Goal: Transaction & Acquisition: Purchase product/service

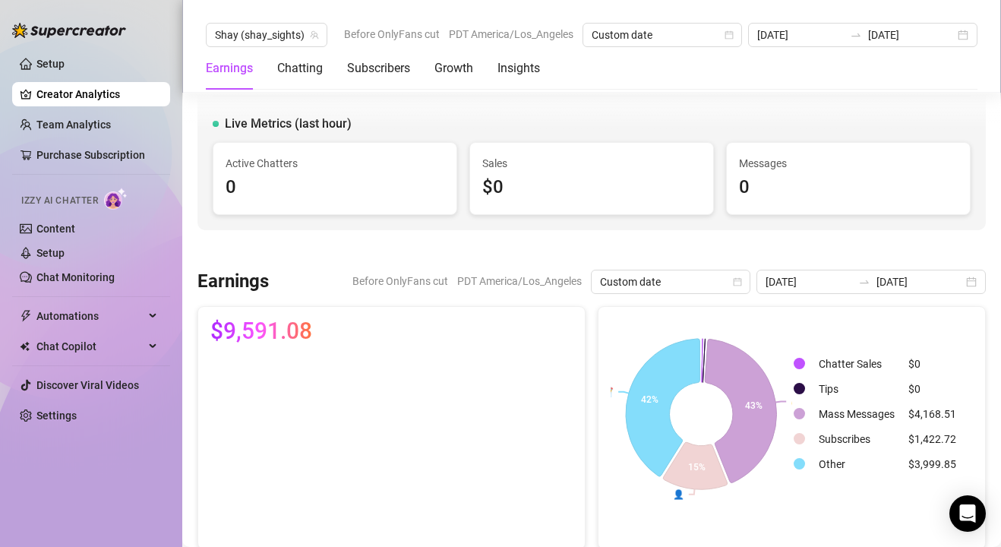
scroll to position [2647, 0]
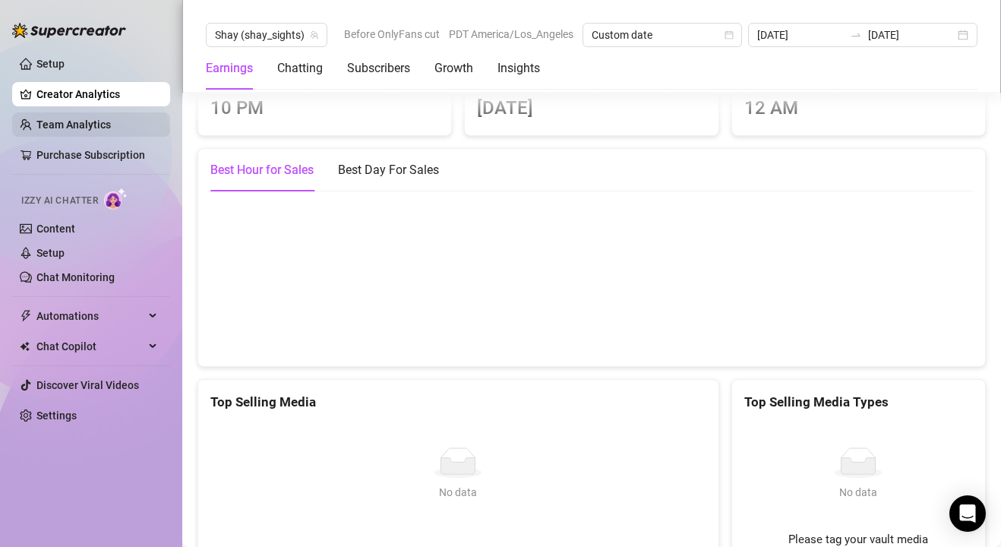
click at [57, 118] on link "Team Analytics" at bounding box center [73, 124] width 74 height 12
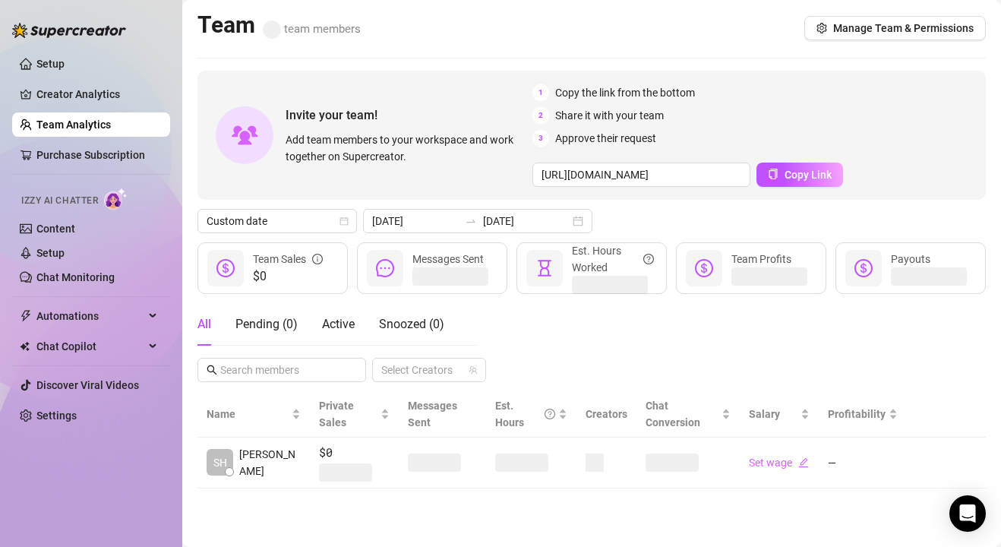
click at [57, 123] on link "Team Analytics" at bounding box center [73, 124] width 74 height 12
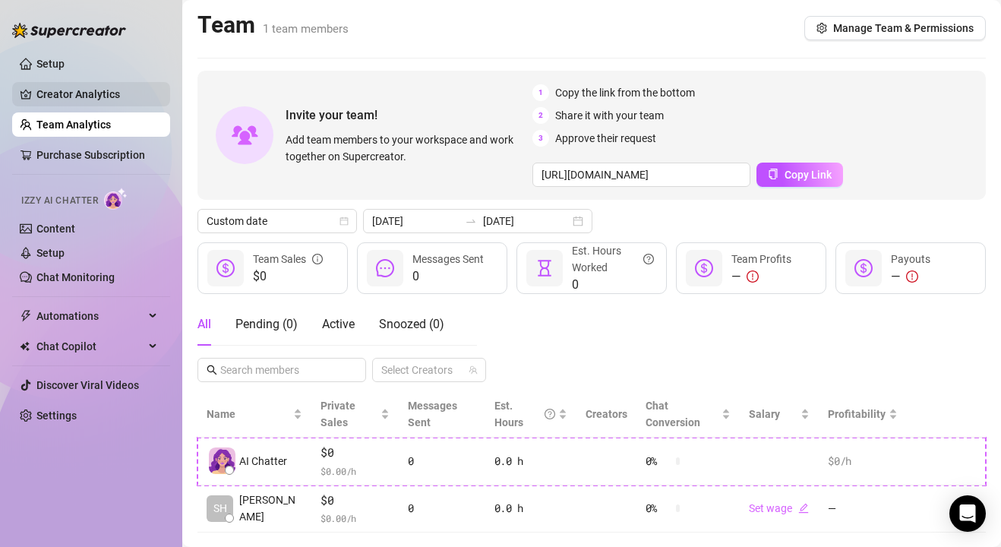
click at [76, 100] on link "Creator Analytics" at bounding box center [97, 94] width 122 height 24
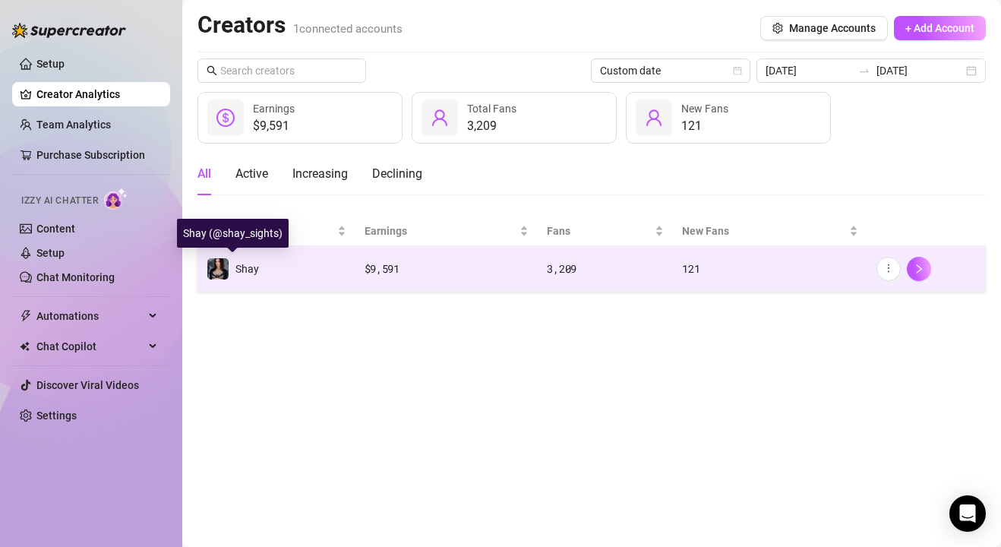
click at [239, 263] on span "Shay" at bounding box center [247, 269] width 24 height 12
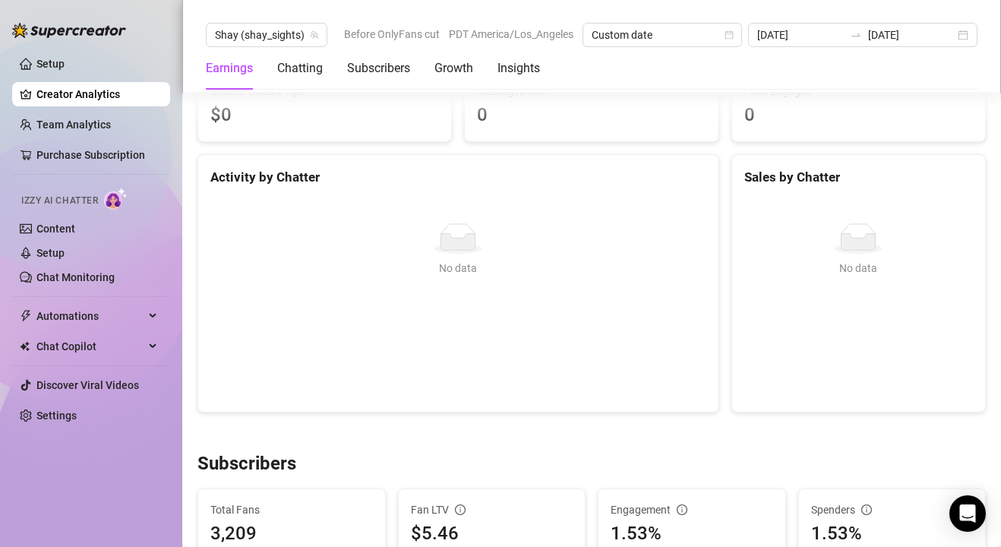
scroll to position [558, 0]
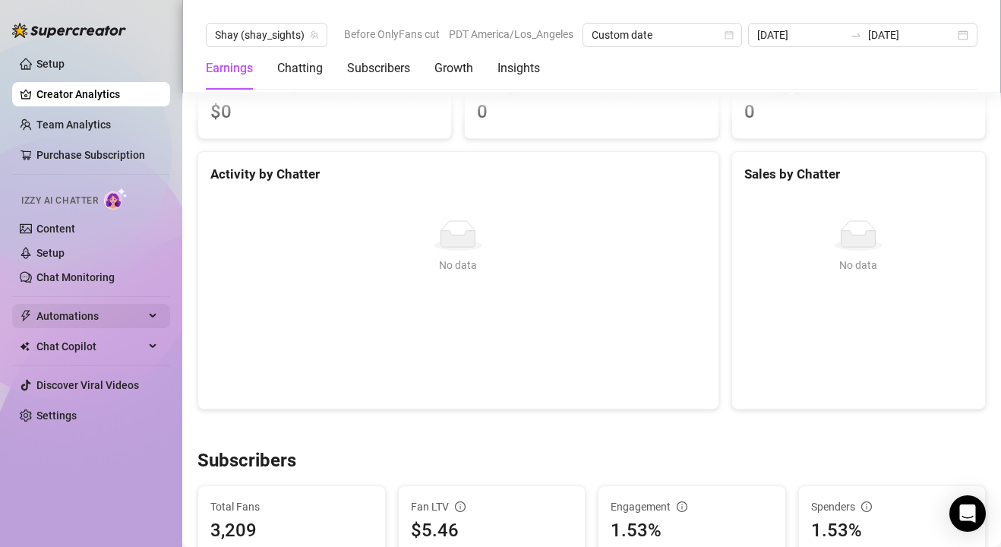
click at [155, 311] on div "Automations" at bounding box center [91, 316] width 158 height 24
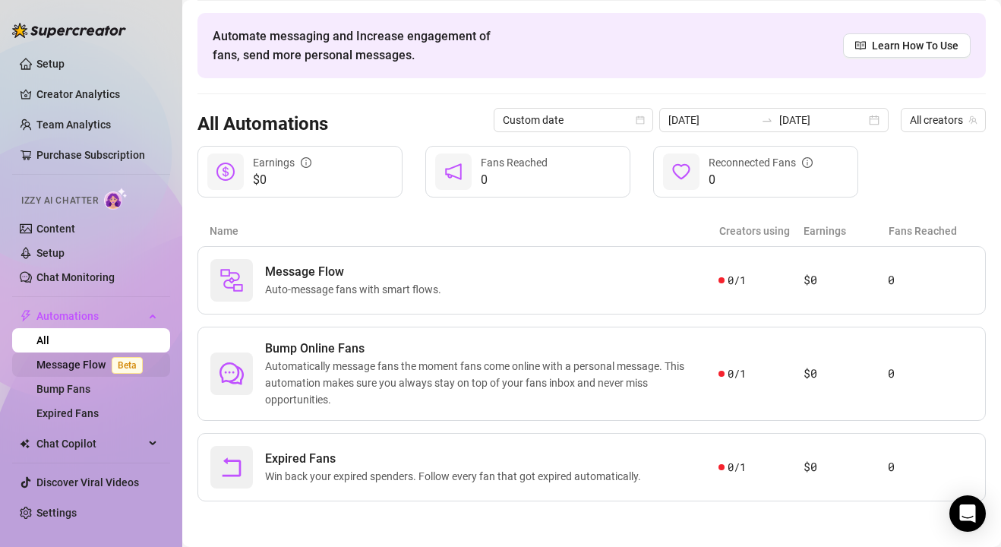
click at [146, 365] on link "Message Flow Beta" at bounding box center [92, 365] width 112 height 12
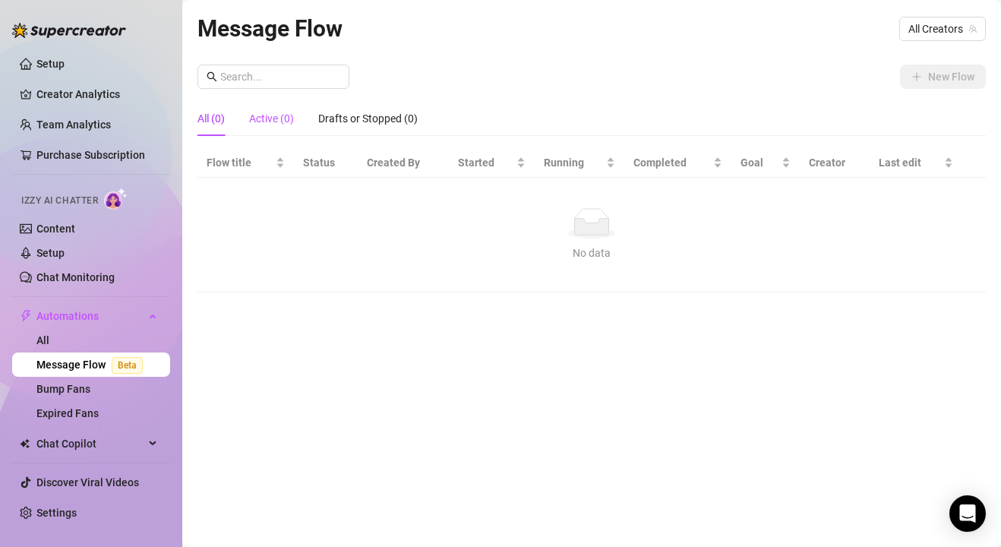
click at [273, 118] on div "Active (0)" at bounding box center [271, 118] width 45 height 17
click at [327, 121] on div "Drafts or Stopped (0)" at bounding box center [368, 118] width 100 height 17
click at [75, 235] on link "Content" at bounding box center [55, 229] width 39 height 12
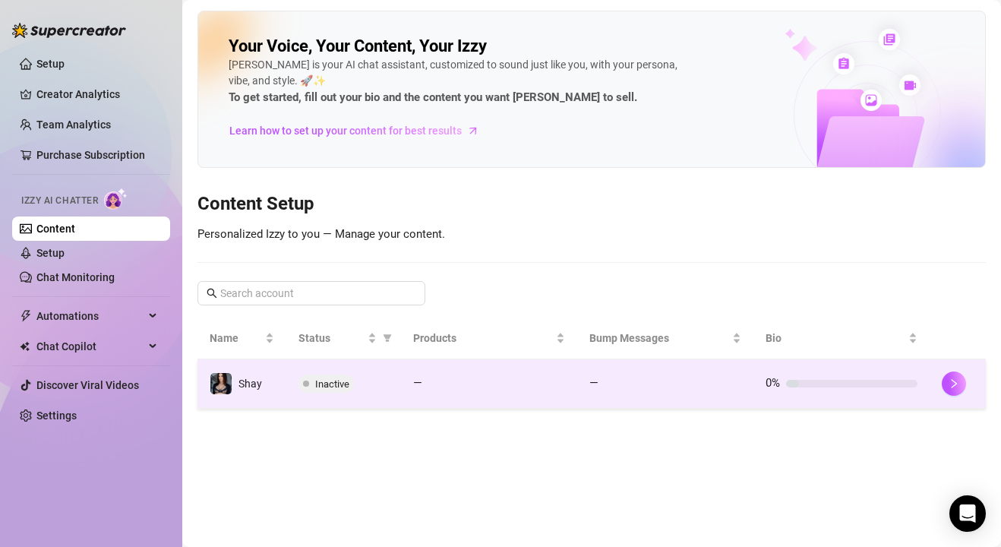
click at [257, 382] on span "Shay" at bounding box center [250, 383] width 24 height 12
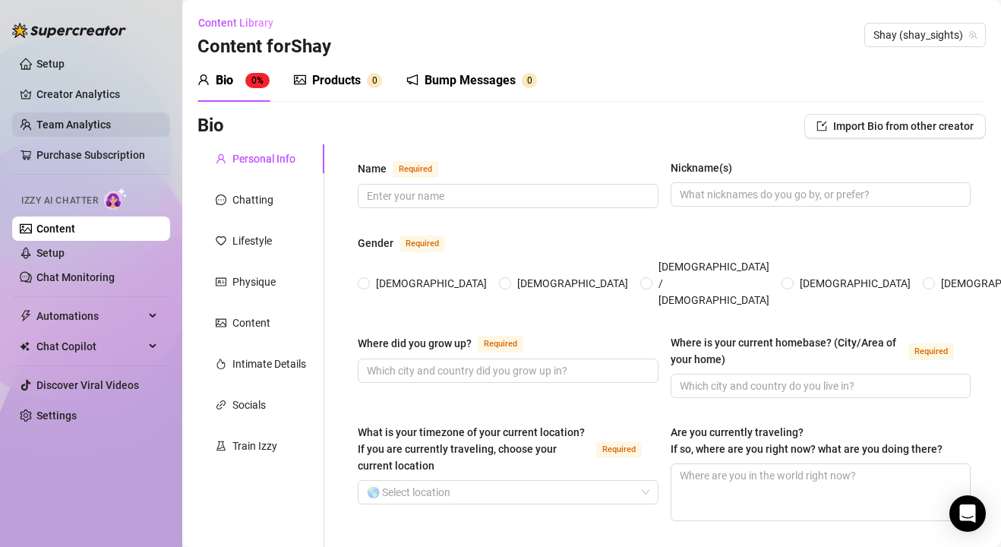
click at [111, 118] on link "Team Analytics" at bounding box center [73, 124] width 74 height 12
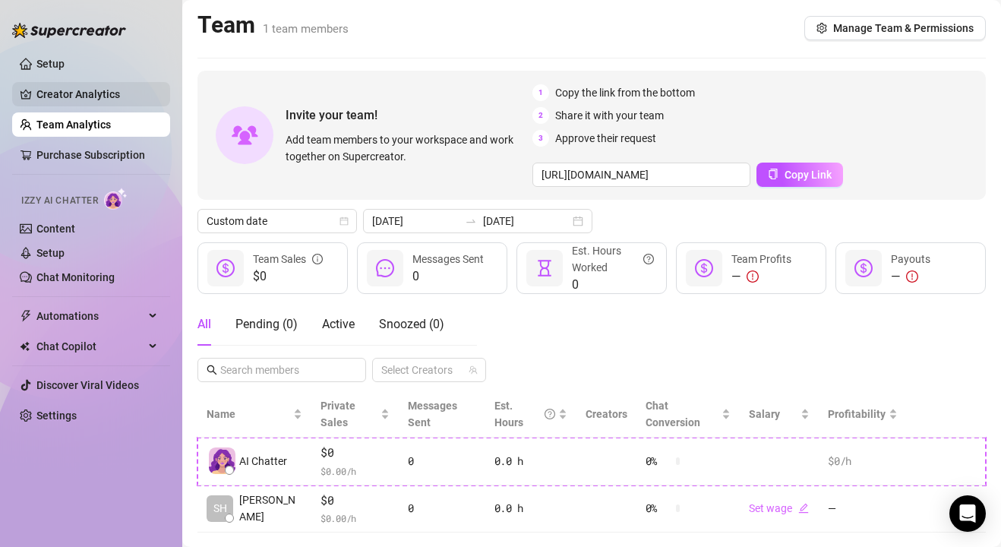
click at [108, 87] on link "Creator Analytics" at bounding box center [97, 94] width 122 height 24
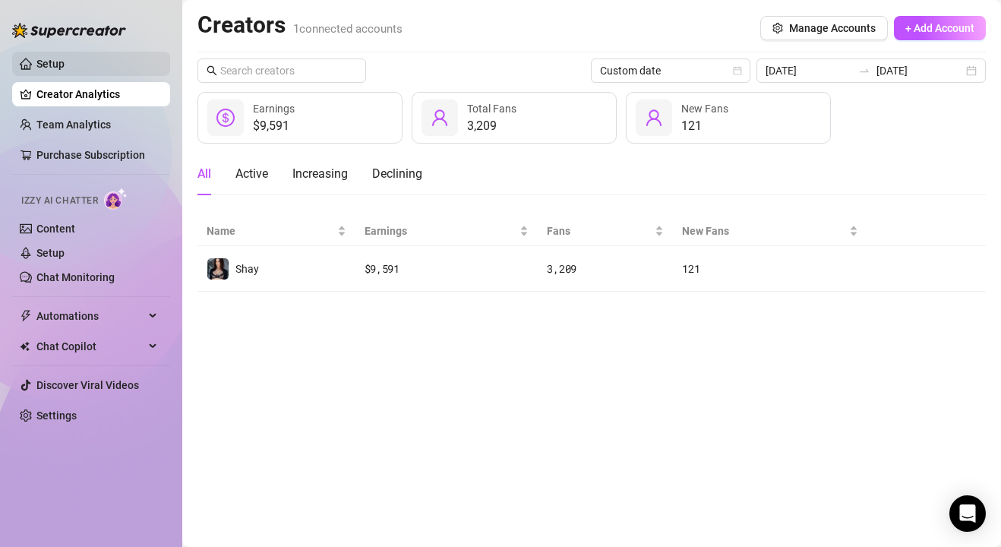
click at [65, 70] on link "Setup" at bounding box center [50, 64] width 28 height 12
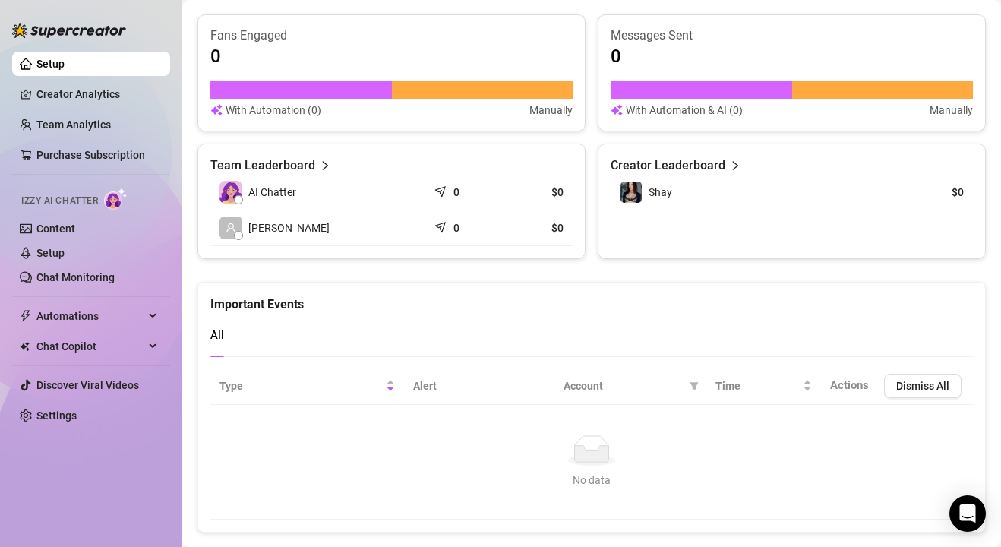
scroll to position [979, 0]
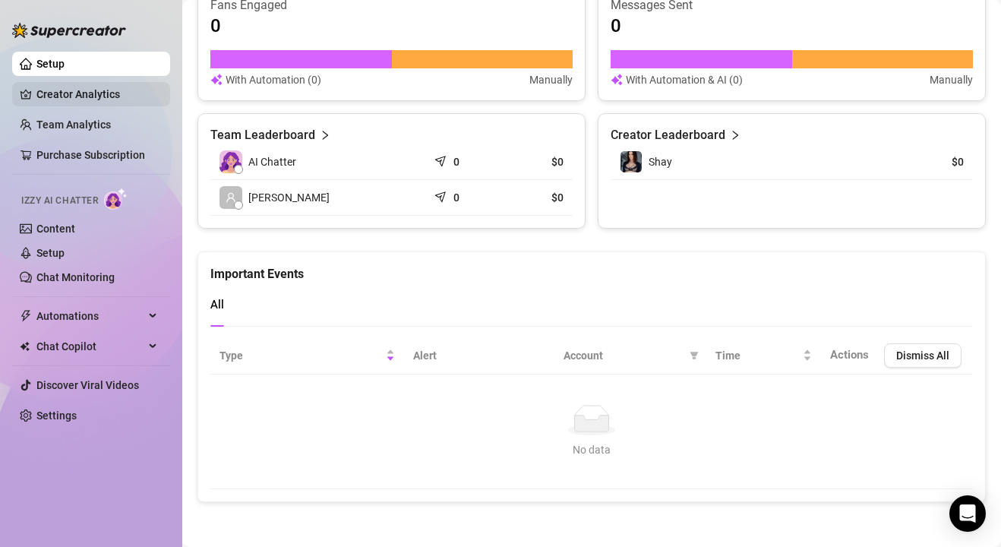
click at [111, 99] on link "Creator Analytics" at bounding box center [97, 94] width 122 height 24
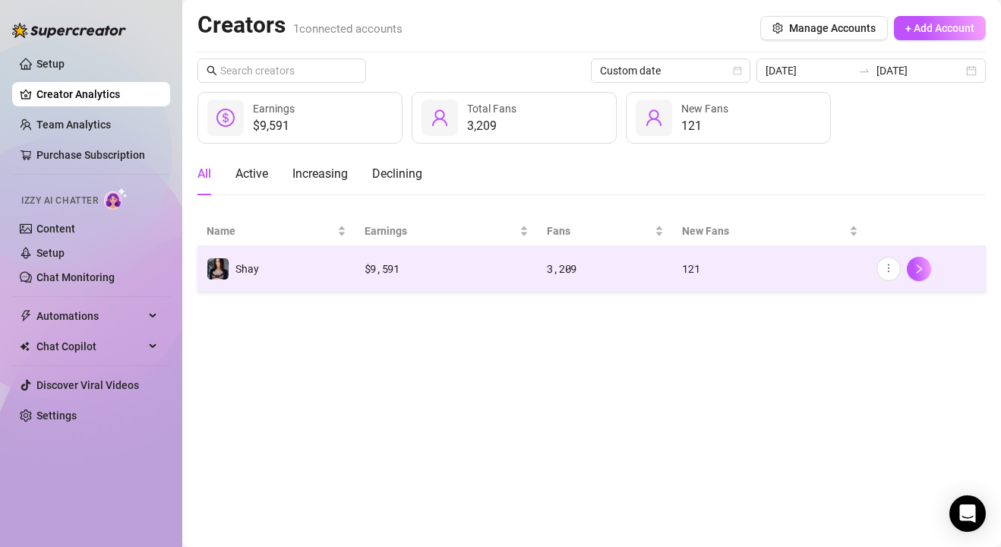
click at [283, 269] on td "Shay" at bounding box center [276, 269] width 158 height 46
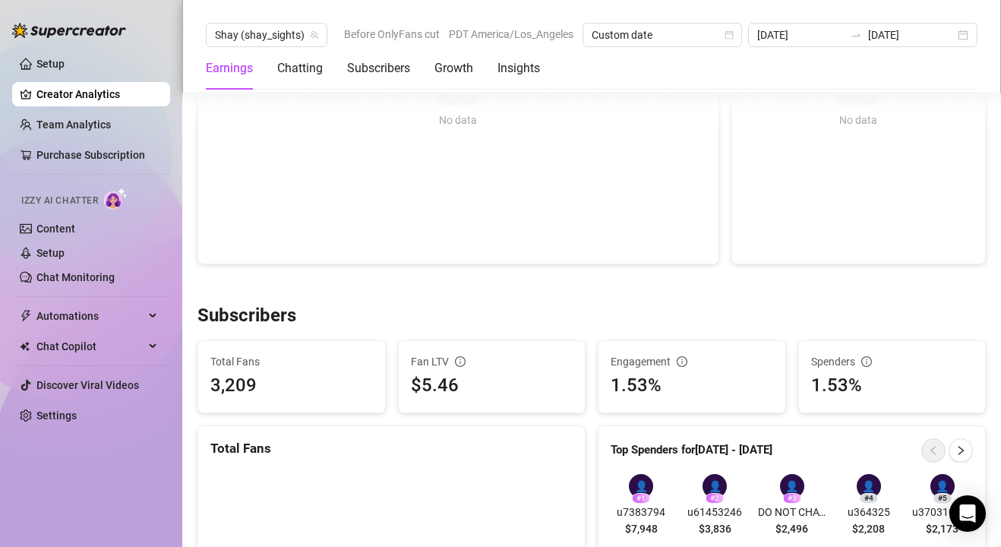
scroll to position [706, 0]
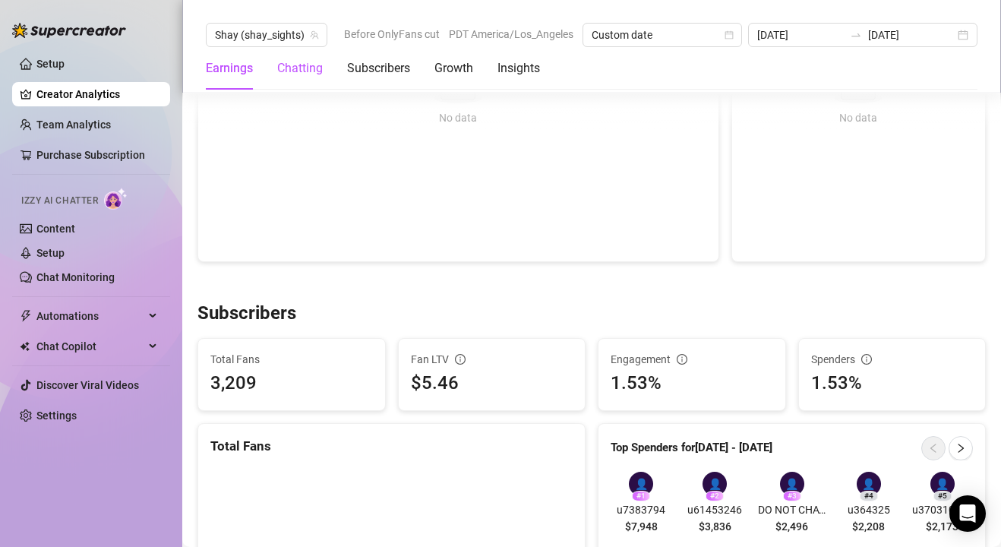
click at [302, 74] on div "Chatting" at bounding box center [300, 68] width 46 height 18
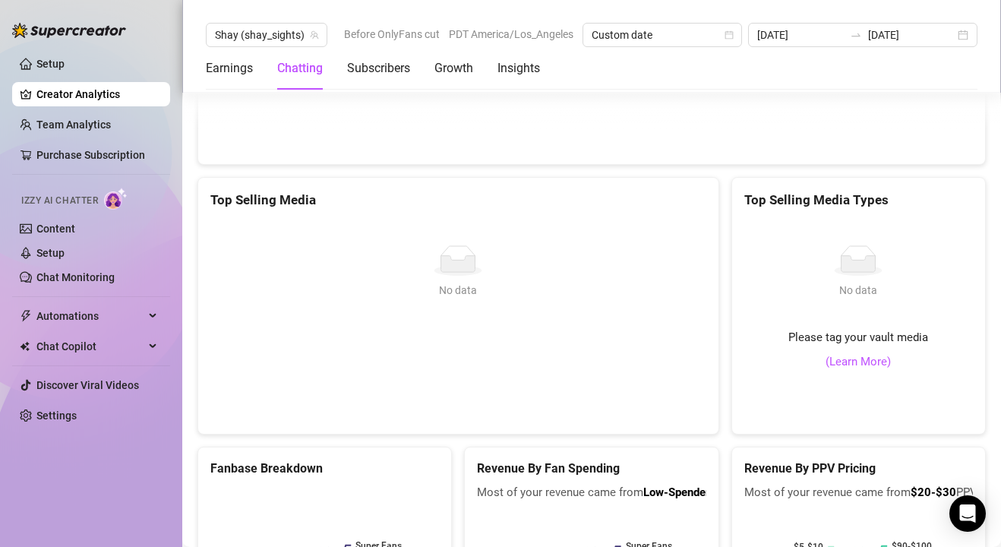
scroll to position [2825, 0]
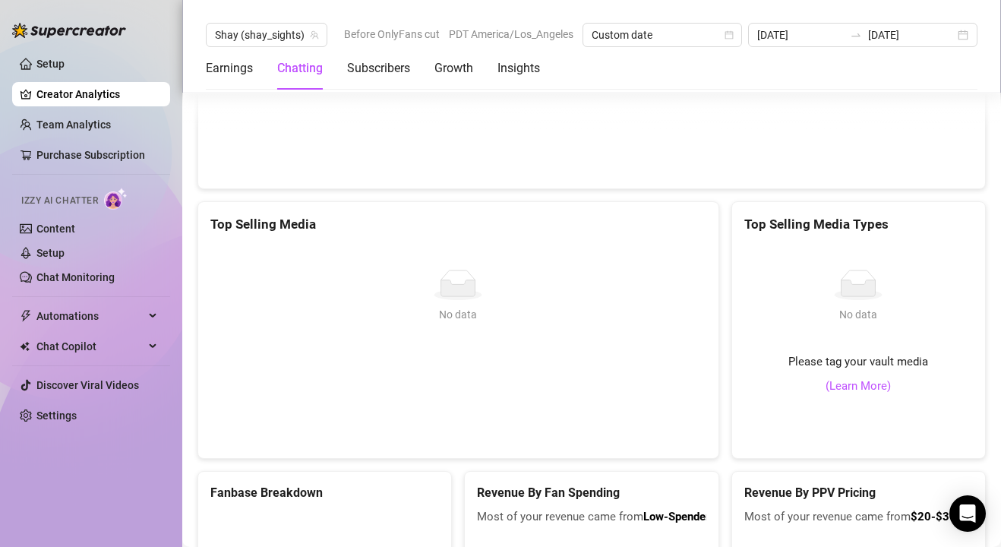
click at [485, 307] on div "No data" at bounding box center [458, 314] width 484 height 17
click at [111, 127] on link "Team Analytics" at bounding box center [73, 124] width 74 height 12
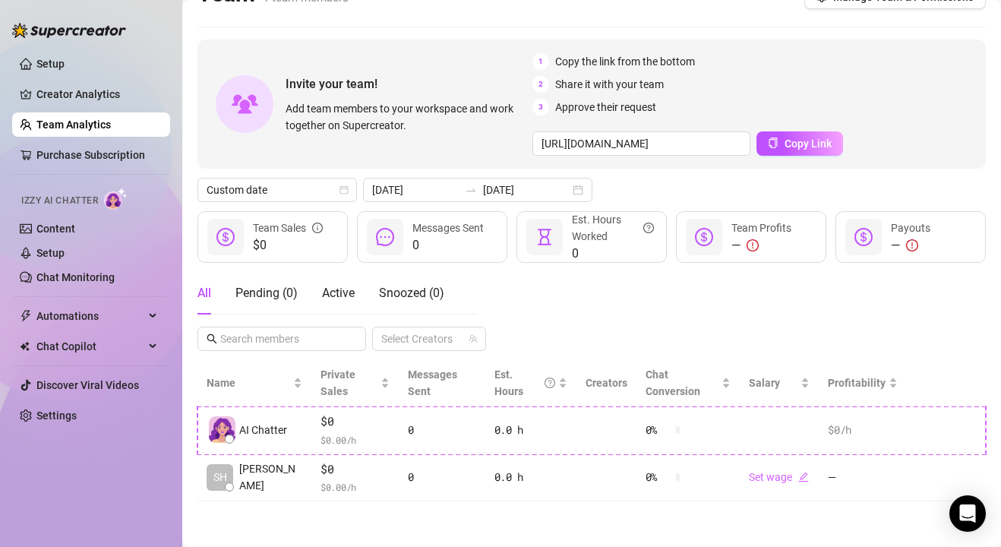
scroll to position [31, 0]
click at [122, 149] on link "Purchase Subscription" at bounding box center [90, 155] width 109 height 12
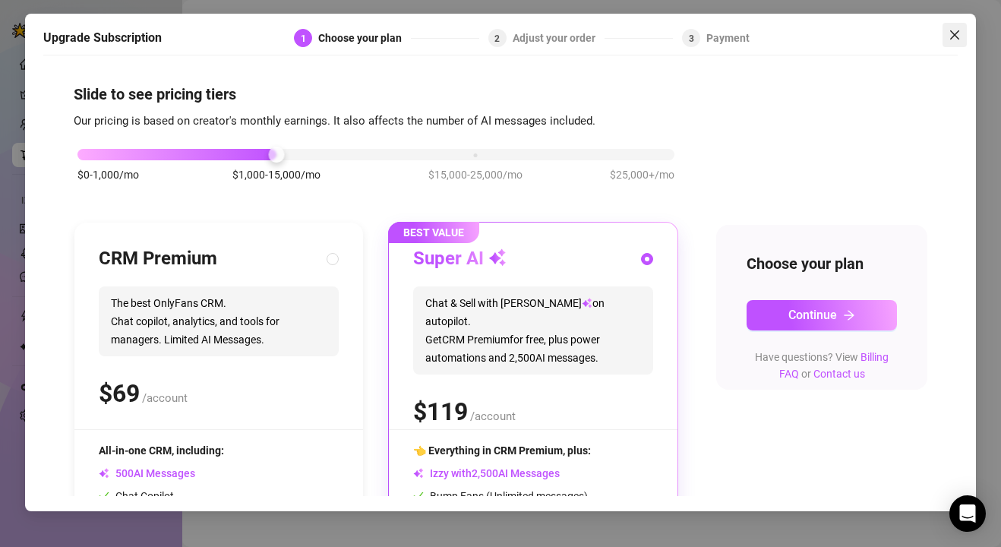
click at [957, 27] on button "Close" at bounding box center [955, 35] width 24 height 24
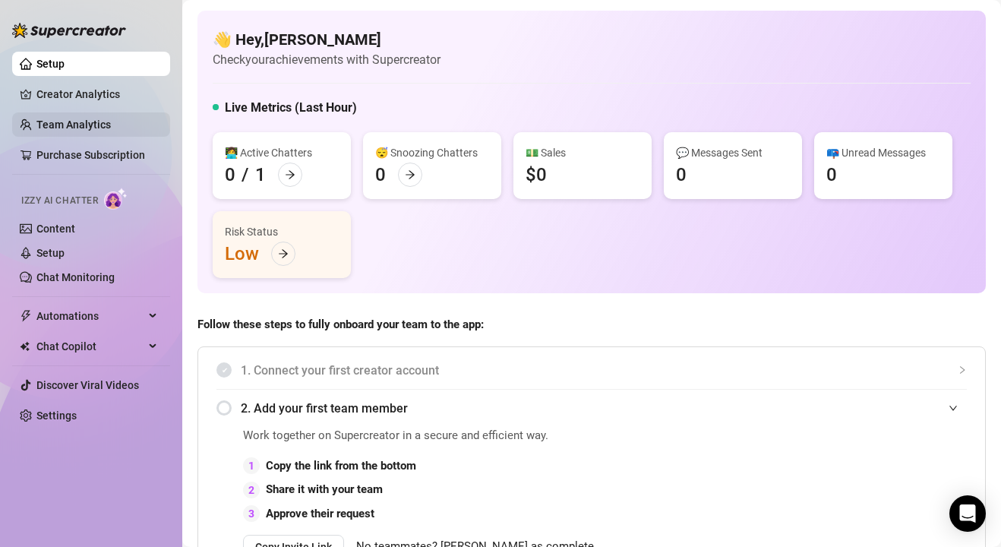
click at [100, 120] on link "Team Analytics" at bounding box center [73, 124] width 74 height 12
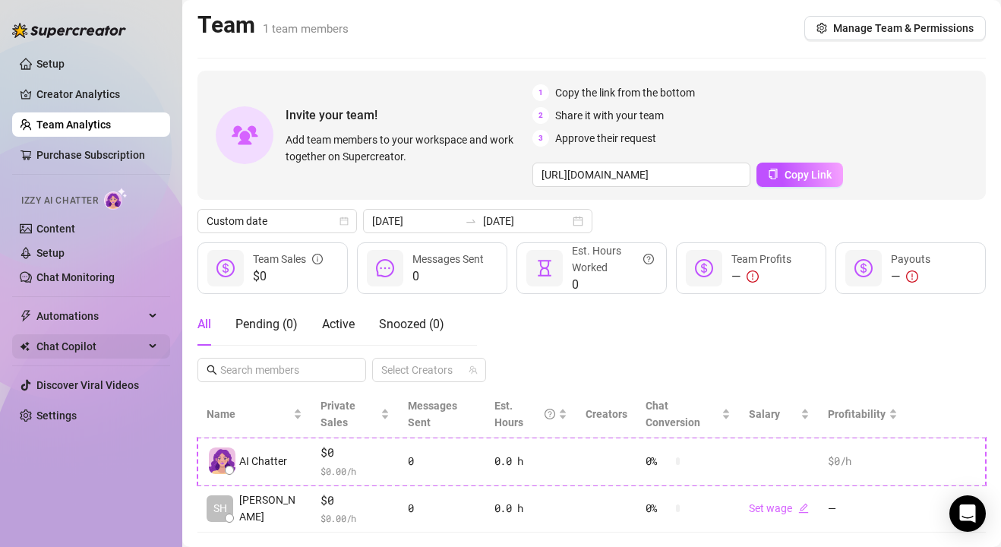
click at [87, 334] on span "Chat Copilot" at bounding box center [90, 346] width 108 height 24
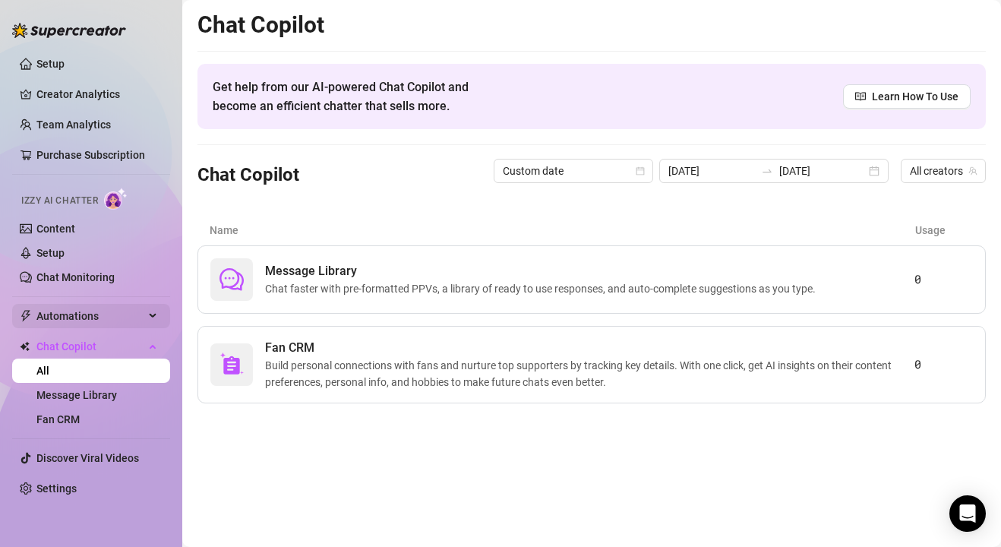
click at [95, 310] on span "Automations" at bounding box center [90, 316] width 108 height 24
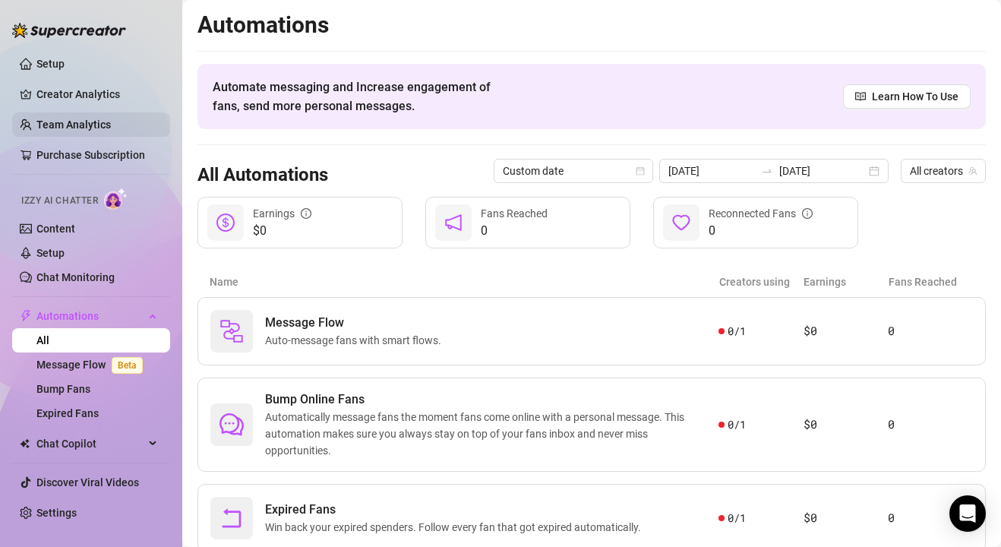
click at [62, 125] on link "Team Analytics" at bounding box center [73, 124] width 74 height 12
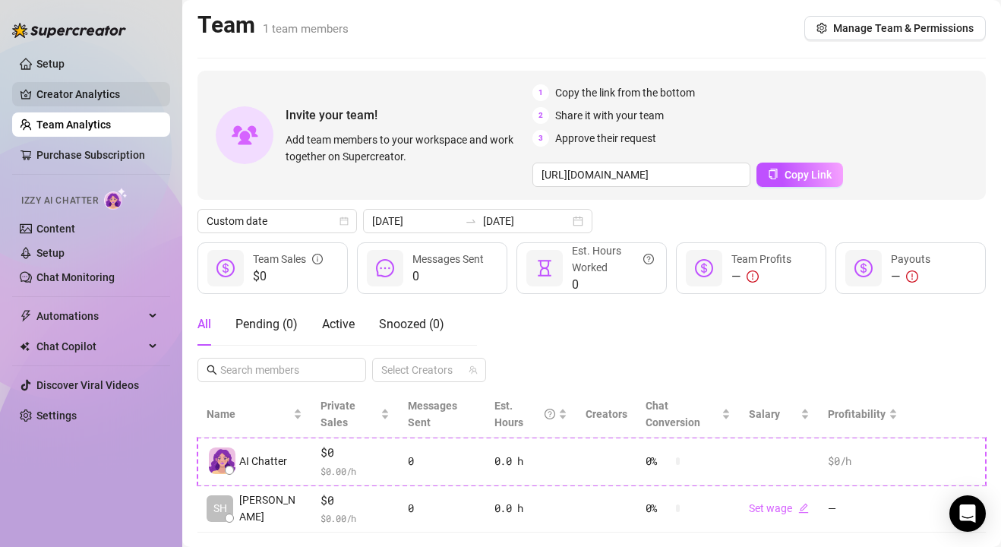
click at [67, 101] on link "Creator Analytics" at bounding box center [97, 94] width 122 height 24
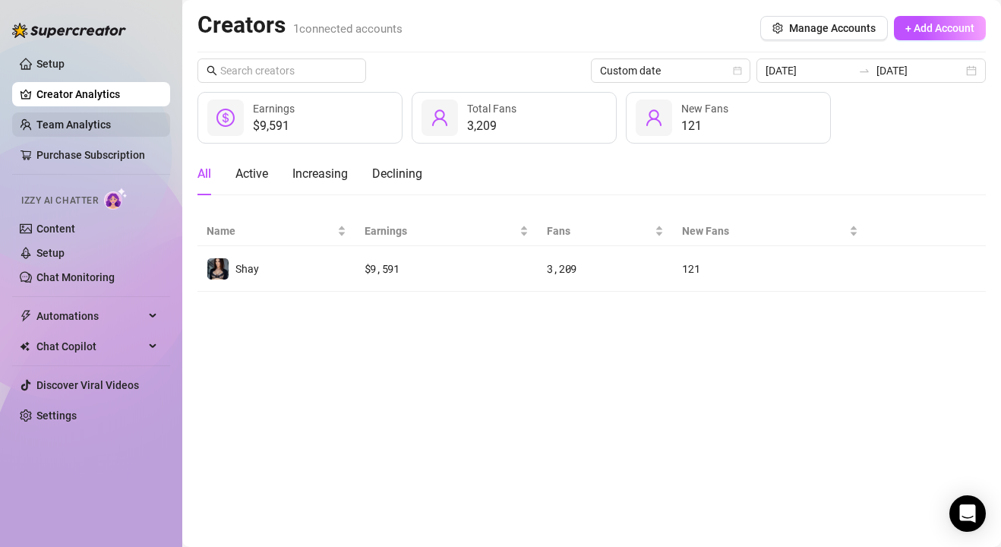
click at [70, 125] on link "Team Analytics" at bounding box center [73, 124] width 74 height 12
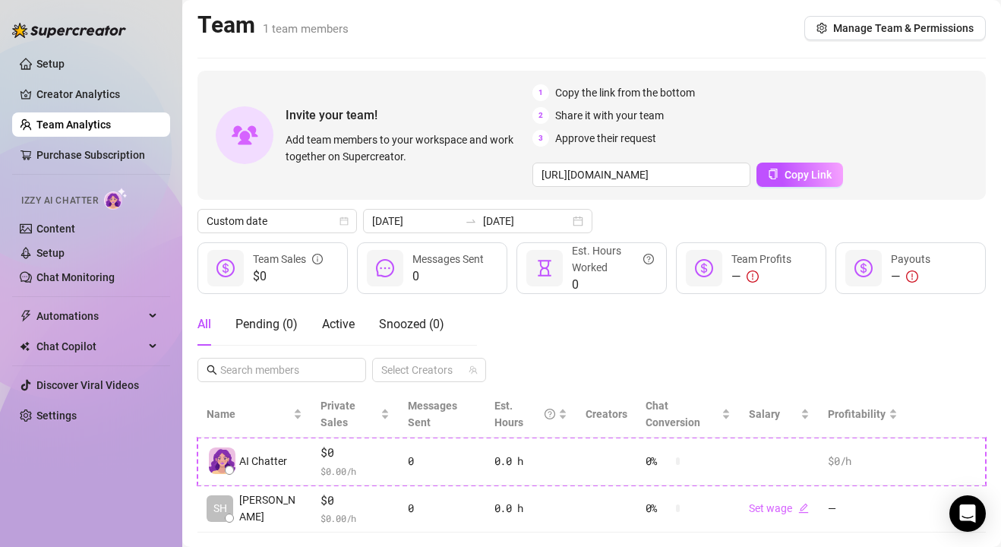
click at [70, 141] on ul "Setup Creator Analytics Team Analytics Purchase Subscription Izzy AI Chatter Co…" at bounding box center [91, 240] width 158 height 388
click at [72, 153] on link "Purchase Subscription" at bounding box center [90, 155] width 109 height 12
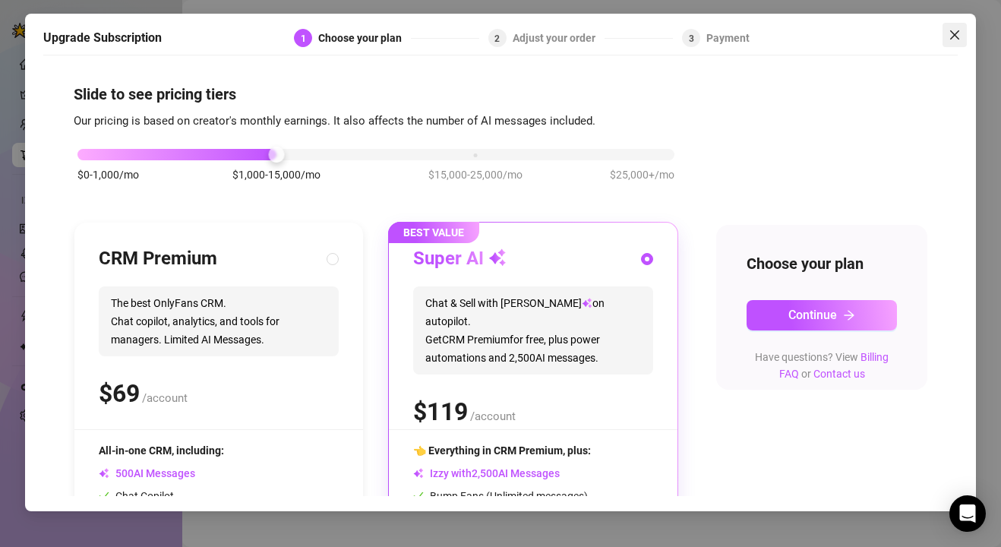
click at [952, 39] on icon "close" at bounding box center [955, 35] width 12 height 12
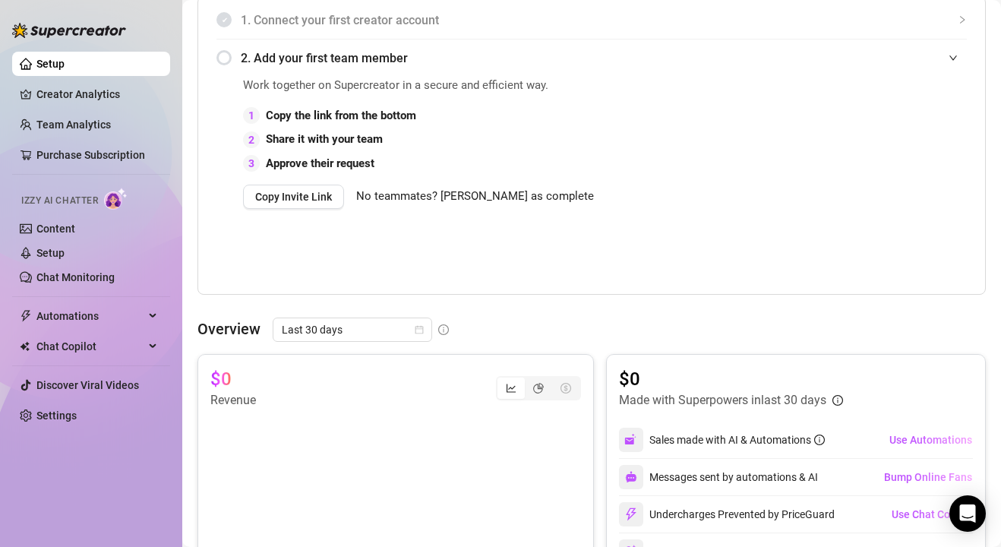
scroll to position [383, 0]
